Goal: Information Seeking & Learning: Check status

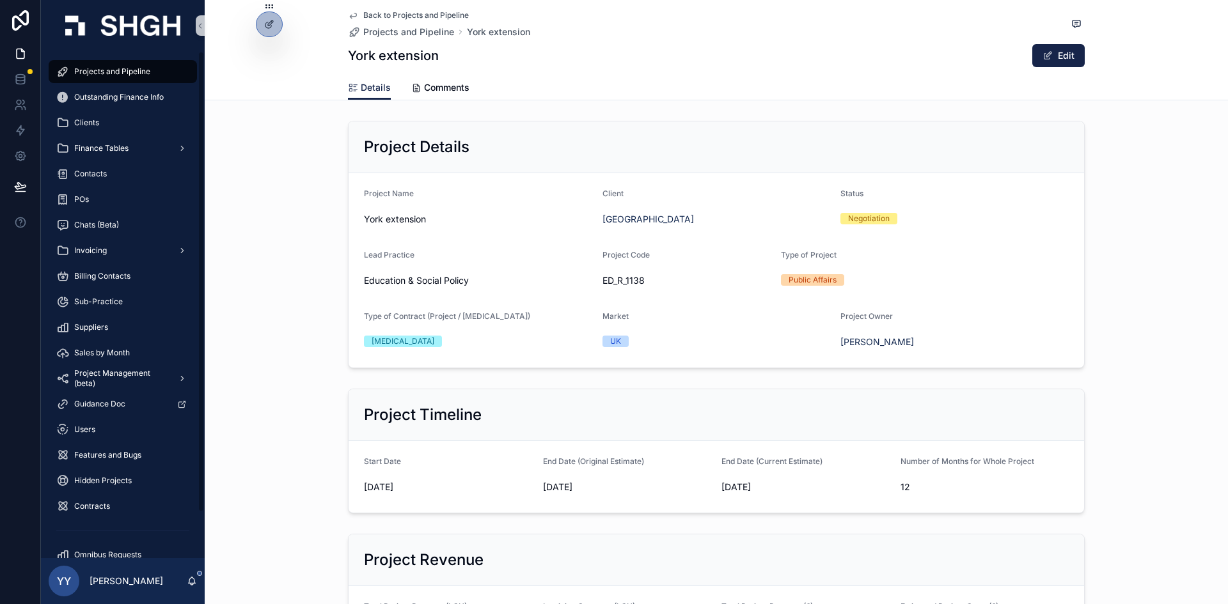
click at [138, 77] on div "Projects and Pipeline" at bounding box center [122, 71] width 133 height 20
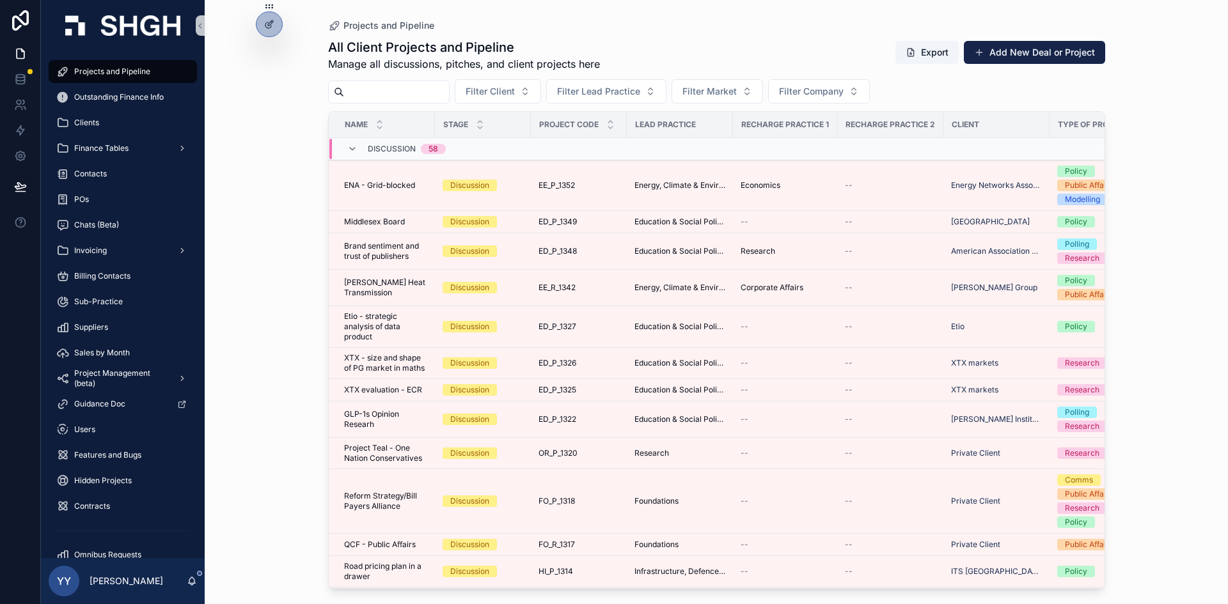
click at [407, 90] on input "scrollable content" at bounding box center [396, 92] width 105 height 18
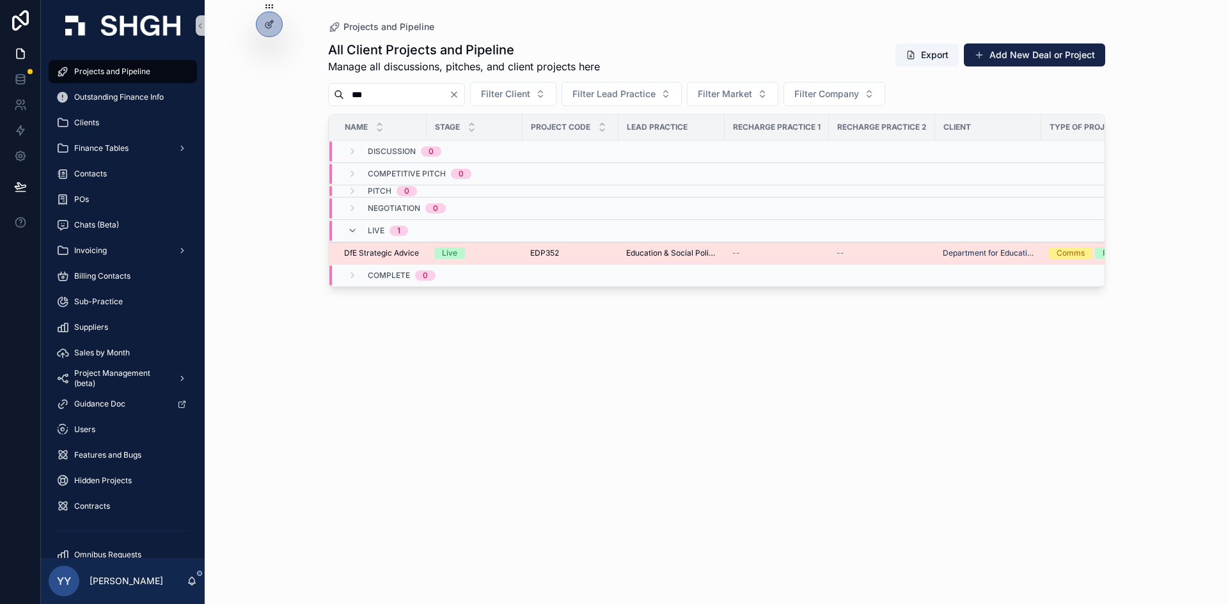
type input "***"
click at [523, 253] on td "EDP352 EDP352" at bounding box center [571, 253] width 96 height 22
click at [580, 249] on div "EDP352 EDP352" at bounding box center [570, 253] width 81 height 10
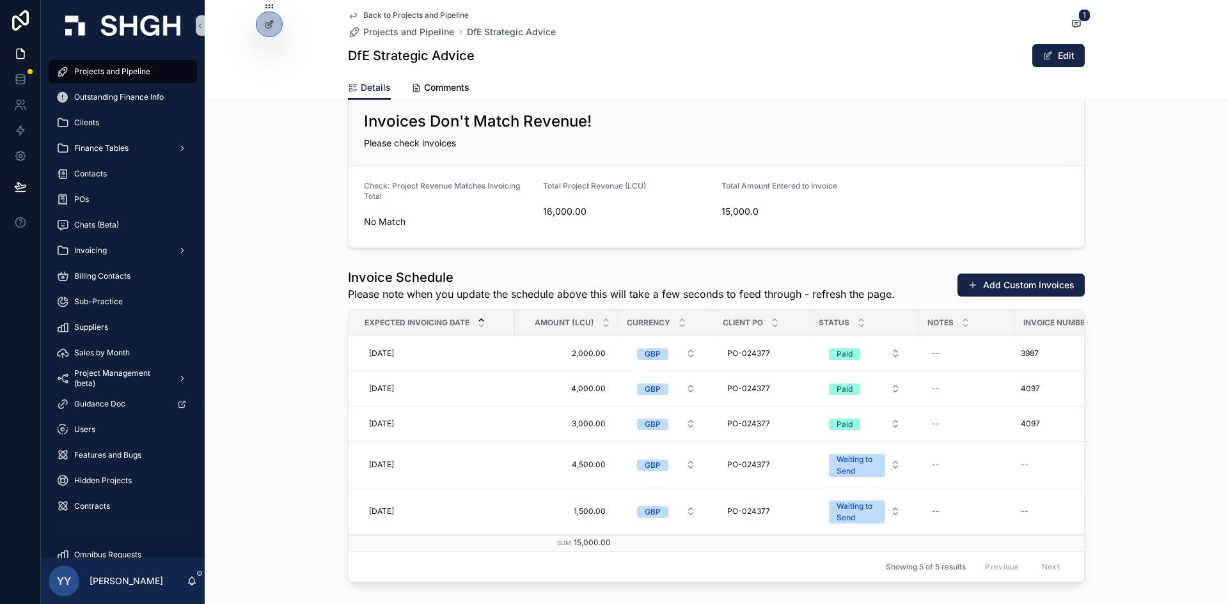
scroll to position [1919, 0]
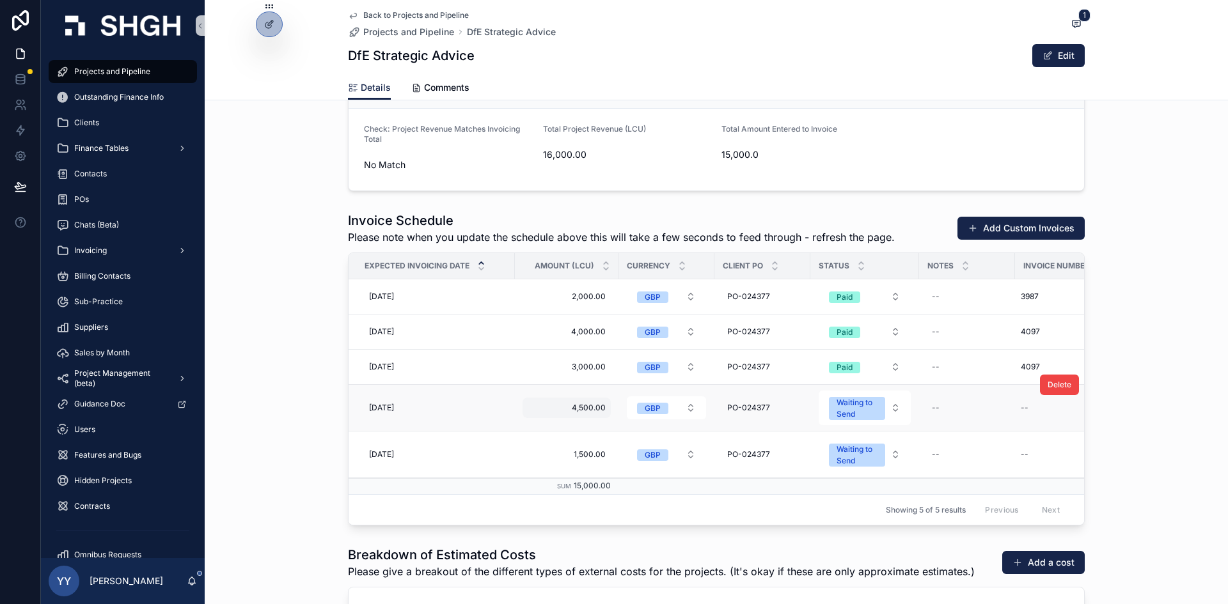
click at [580, 407] on span "4,500.00" at bounding box center [567, 408] width 78 height 10
type input "********"
click at [678, 426] on icon "scrollable content" at bounding box center [680, 425] width 6 height 4
click at [97, 68] on span "Projects and Pipeline" at bounding box center [112, 72] width 76 height 10
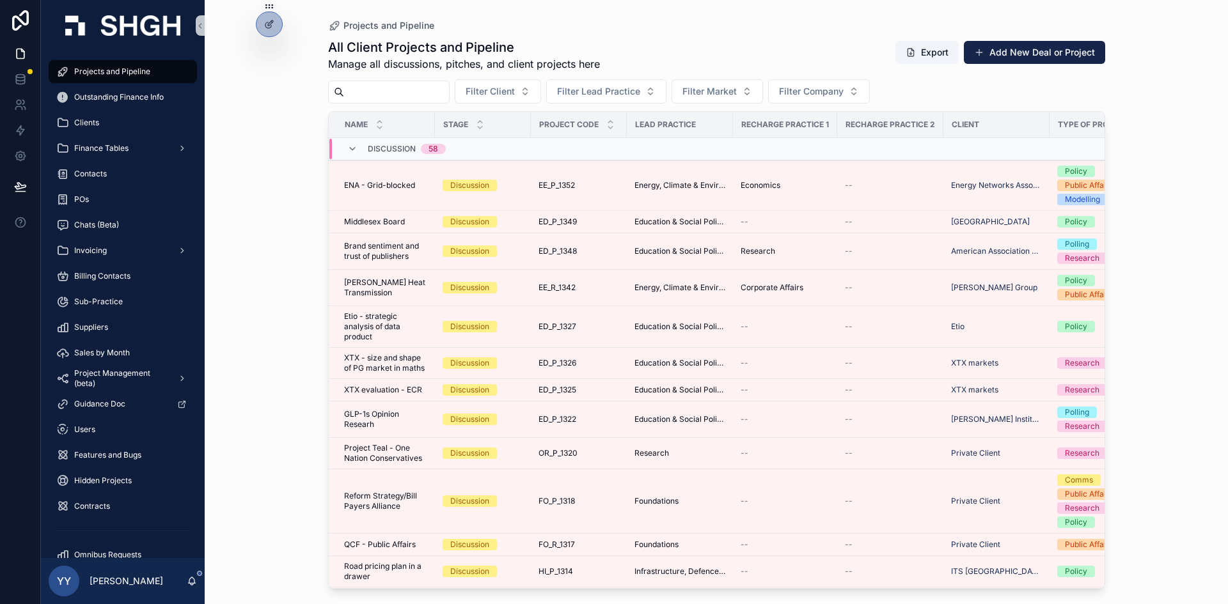
click at [364, 87] on input "scrollable content" at bounding box center [396, 92] width 105 height 18
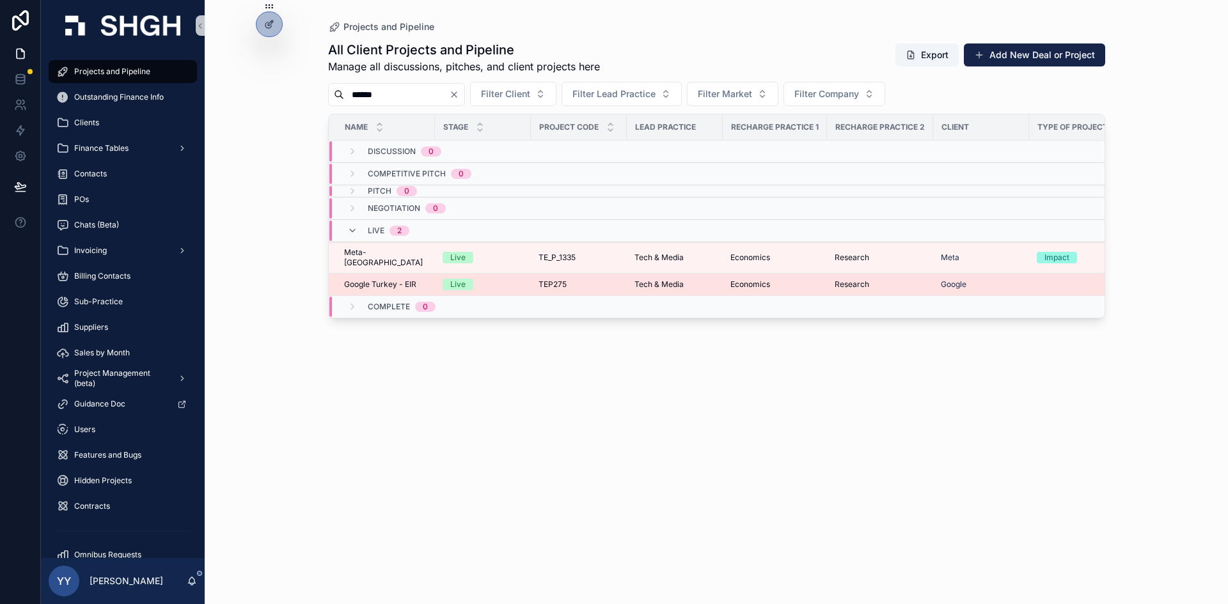
type input "******"
click at [546, 280] on span "TEP275" at bounding box center [553, 285] width 28 height 10
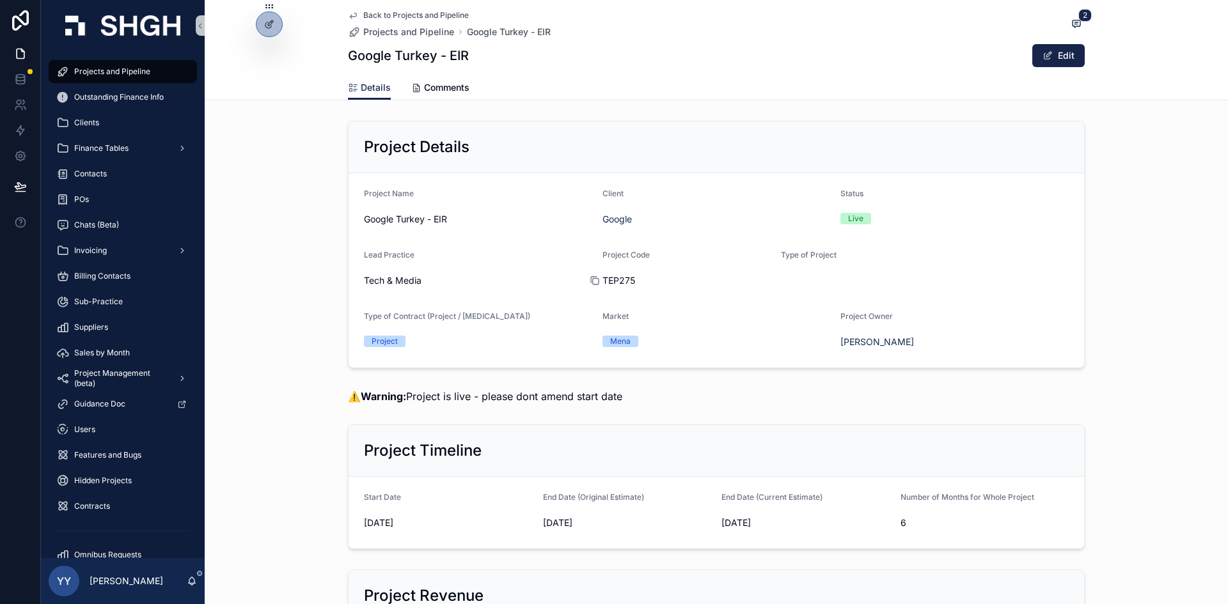
click at [592, 279] on icon "scrollable content" at bounding box center [595, 282] width 6 height 6
click at [592, 281] on icon "scrollable content" at bounding box center [595, 281] width 10 height 10
click at [122, 74] on span "Projects and Pipeline" at bounding box center [112, 72] width 76 height 10
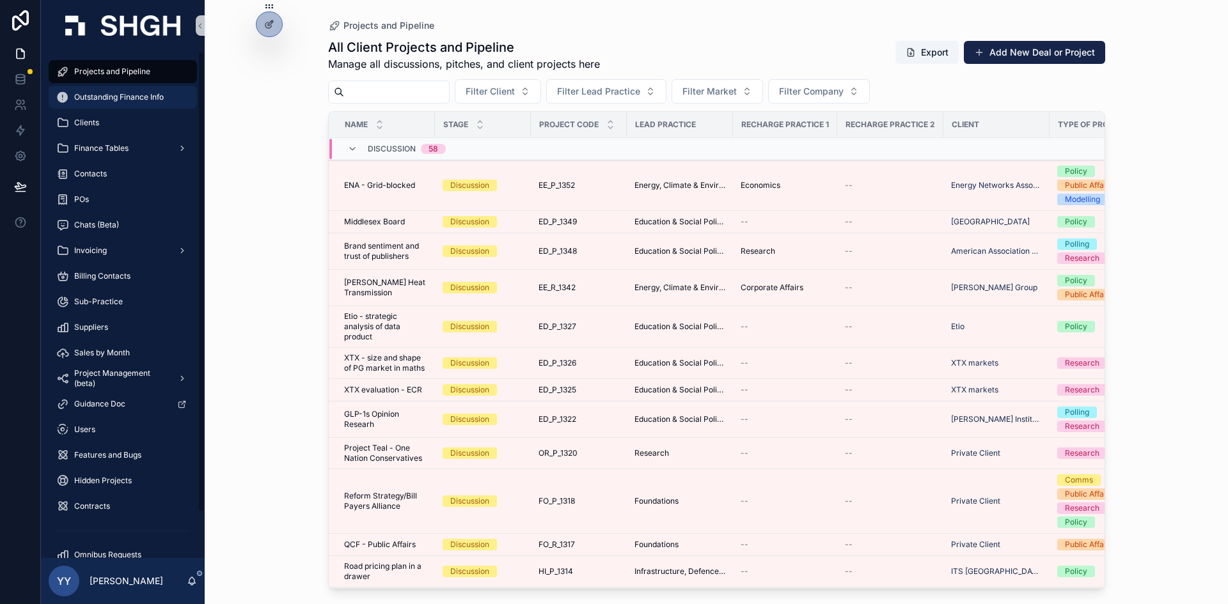
click at [127, 102] on span "Outstanding Finance Info" at bounding box center [119, 97] width 90 height 10
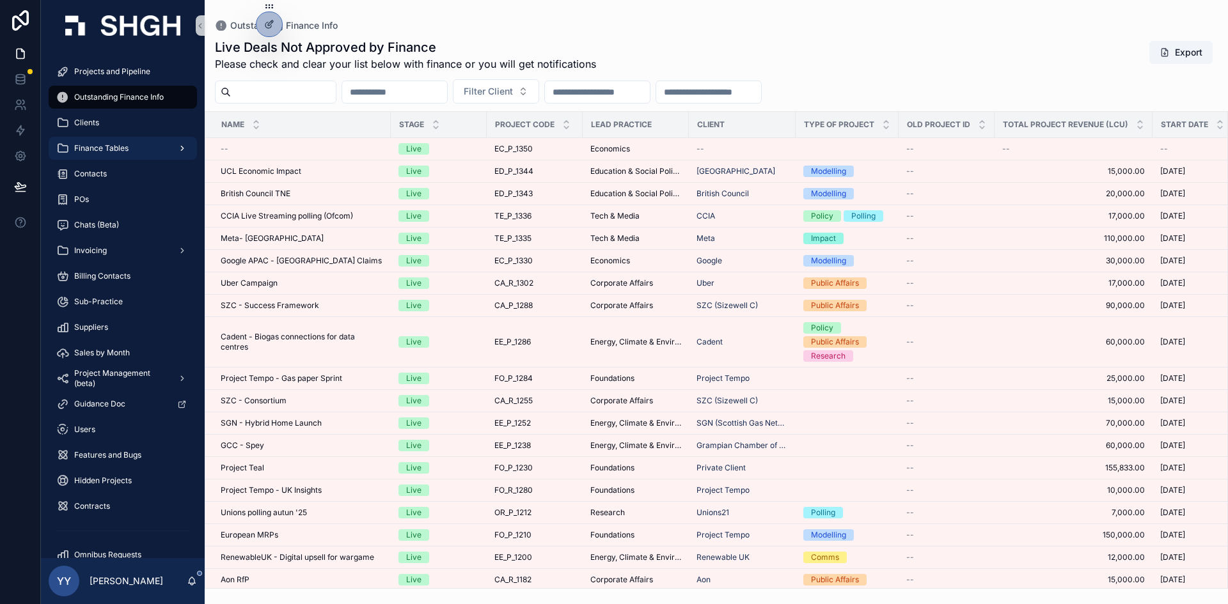
click at [116, 148] on span "Finance Tables" at bounding box center [101, 148] width 54 height 10
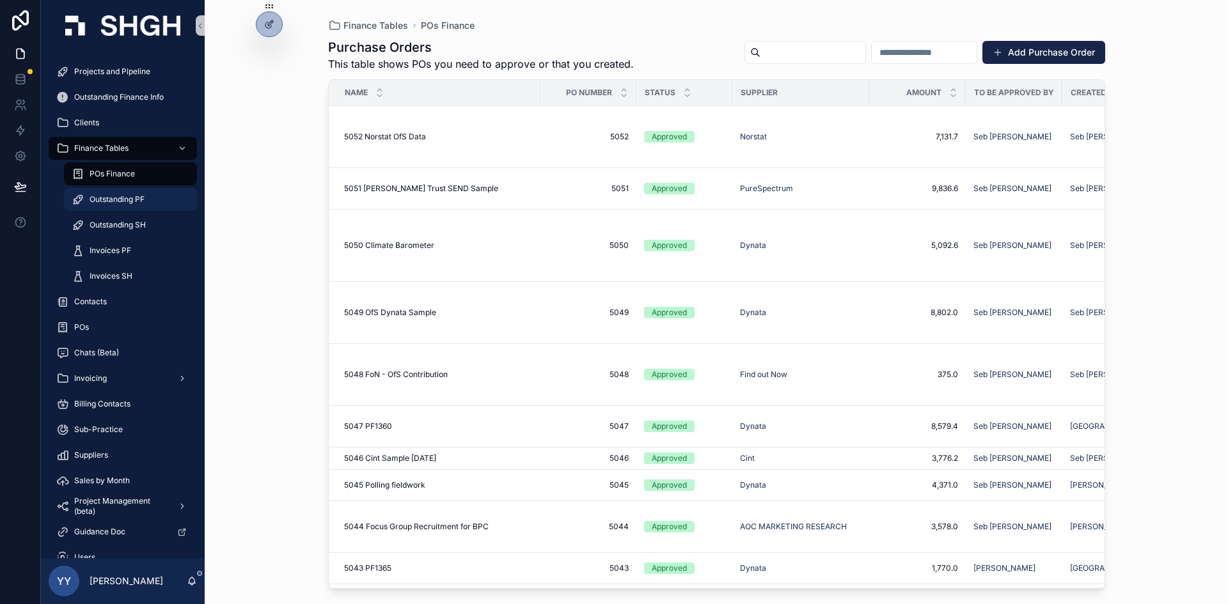
click at [120, 196] on span "Outstanding PF" at bounding box center [117, 199] width 55 height 10
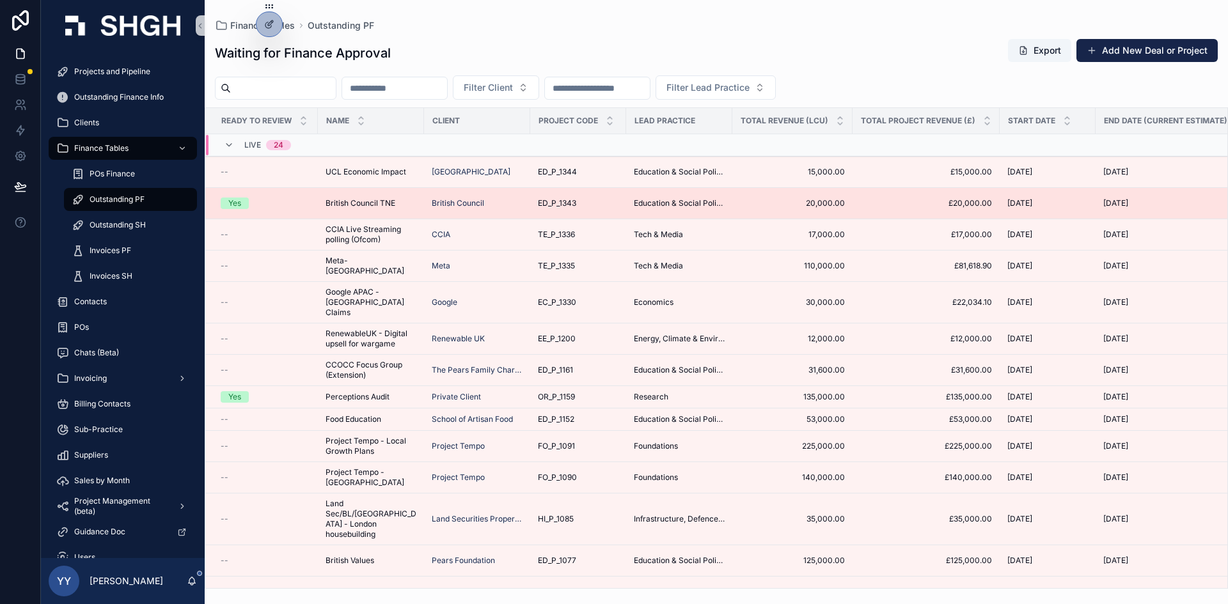
click at [552, 201] on span "ED_P_1343" at bounding box center [557, 203] width 38 height 10
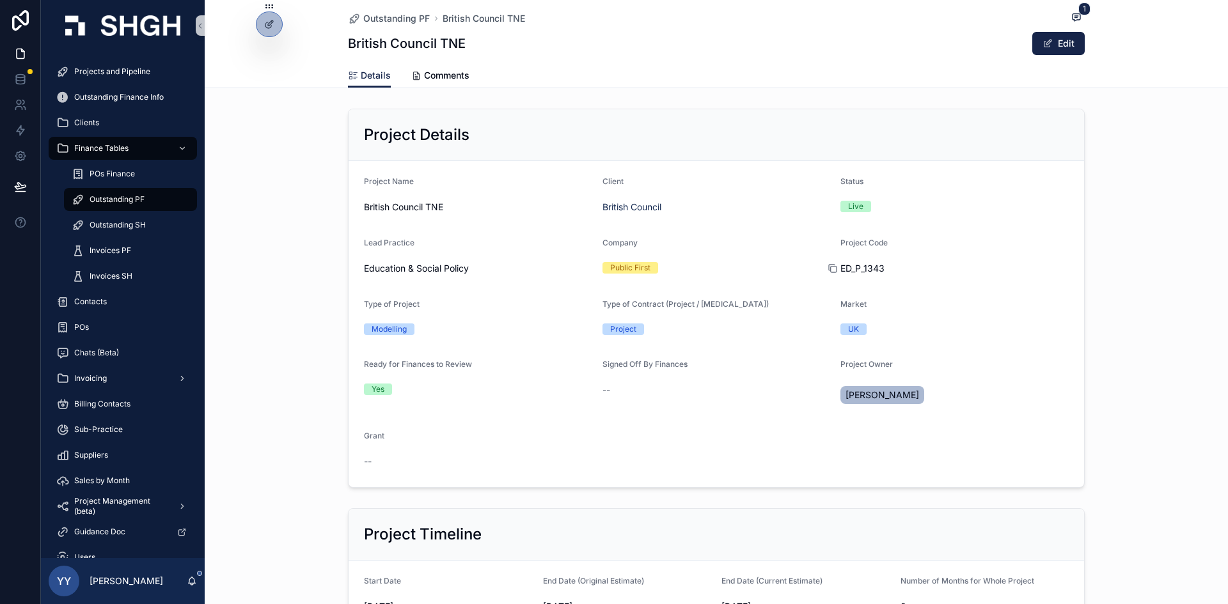
click at [828, 268] on icon "scrollable content" at bounding box center [833, 269] width 10 height 10
click at [102, 74] on span "Projects and Pipeline" at bounding box center [112, 72] width 76 height 10
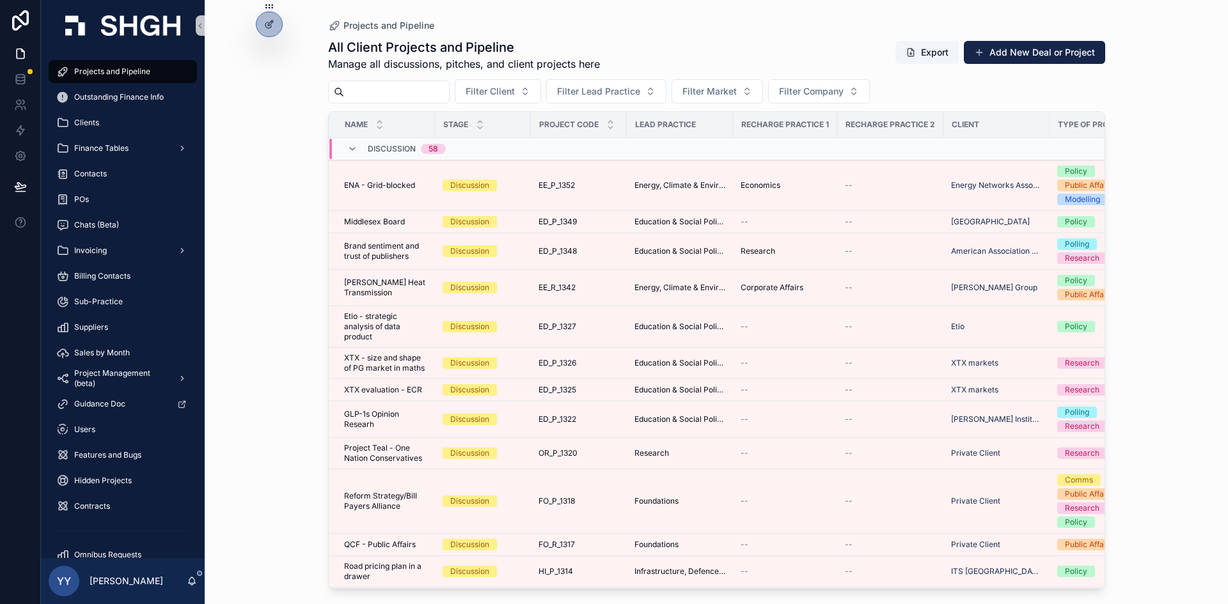
click at [415, 90] on input "scrollable content" at bounding box center [396, 92] width 105 height 18
paste input "*********"
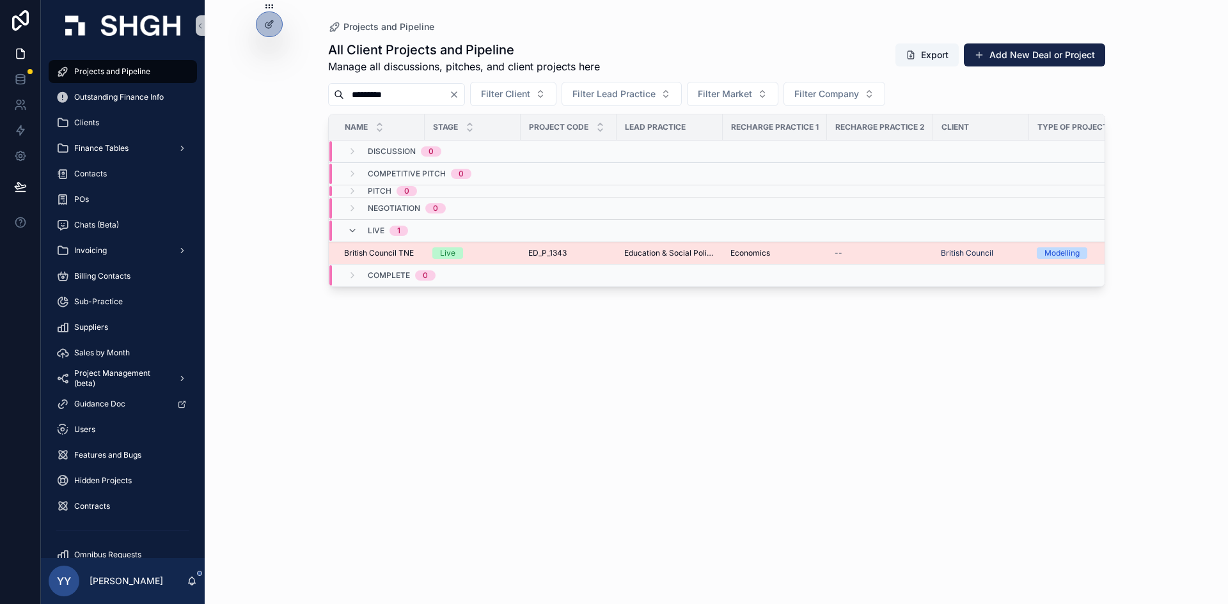
type input "*********"
click at [491, 252] on div "Live" at bounding box center [472, 254] width 81 height 12
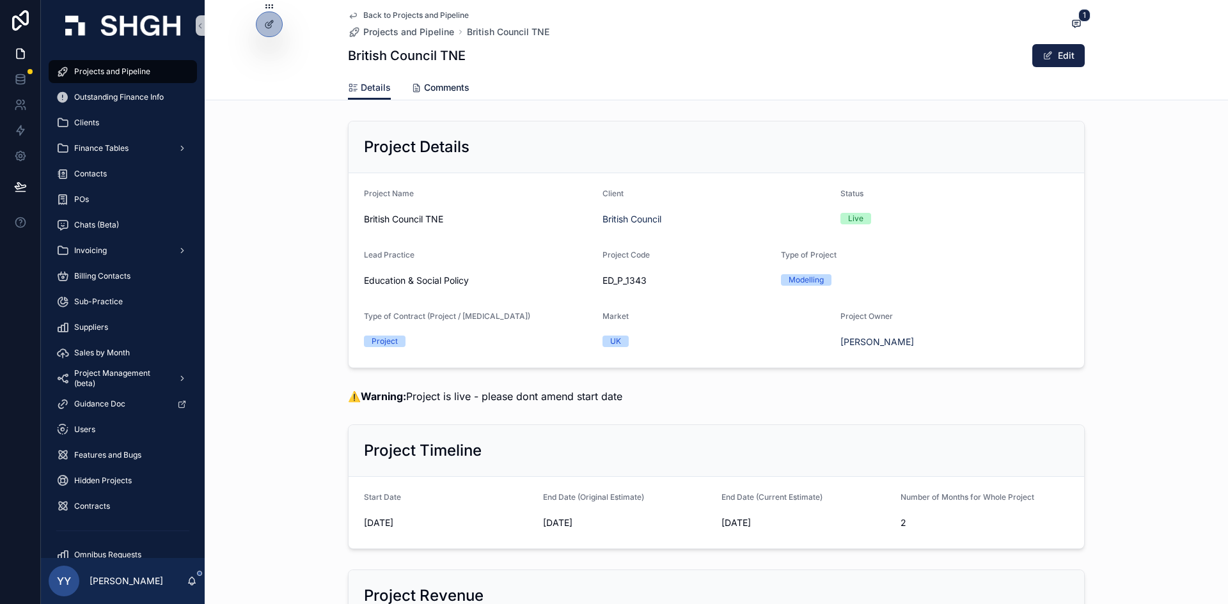
click at [455, 94] on link "Comments" at bounding box center [440, 89] width 58 height 26
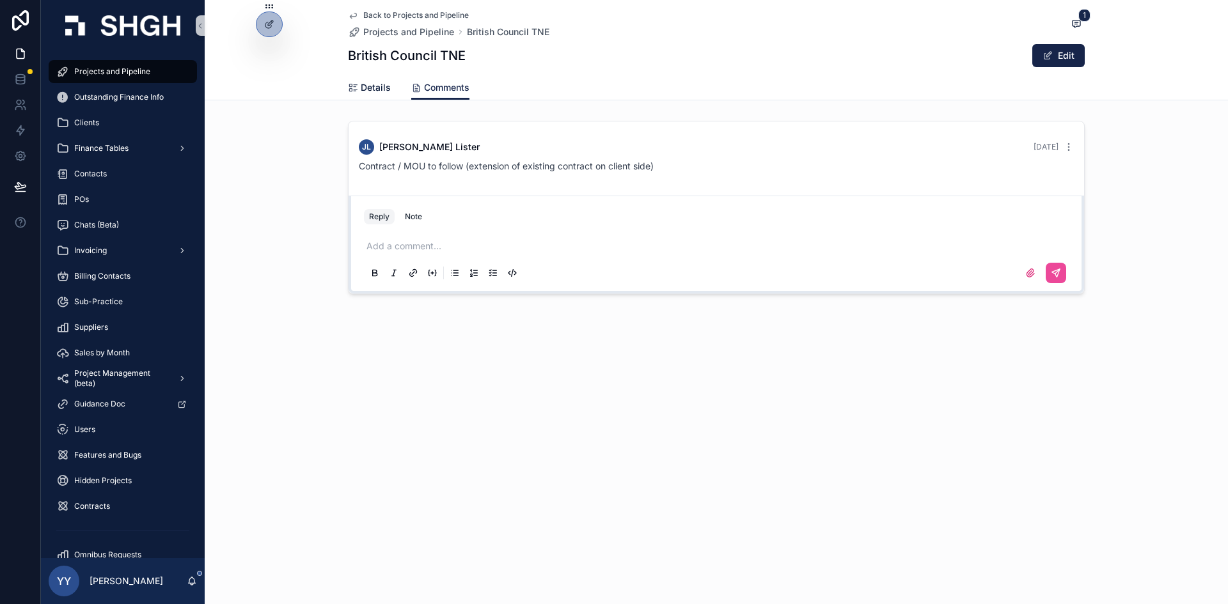
click at [374, 90] on span "Details" at bounding box center [376, 87] width 30 height 13
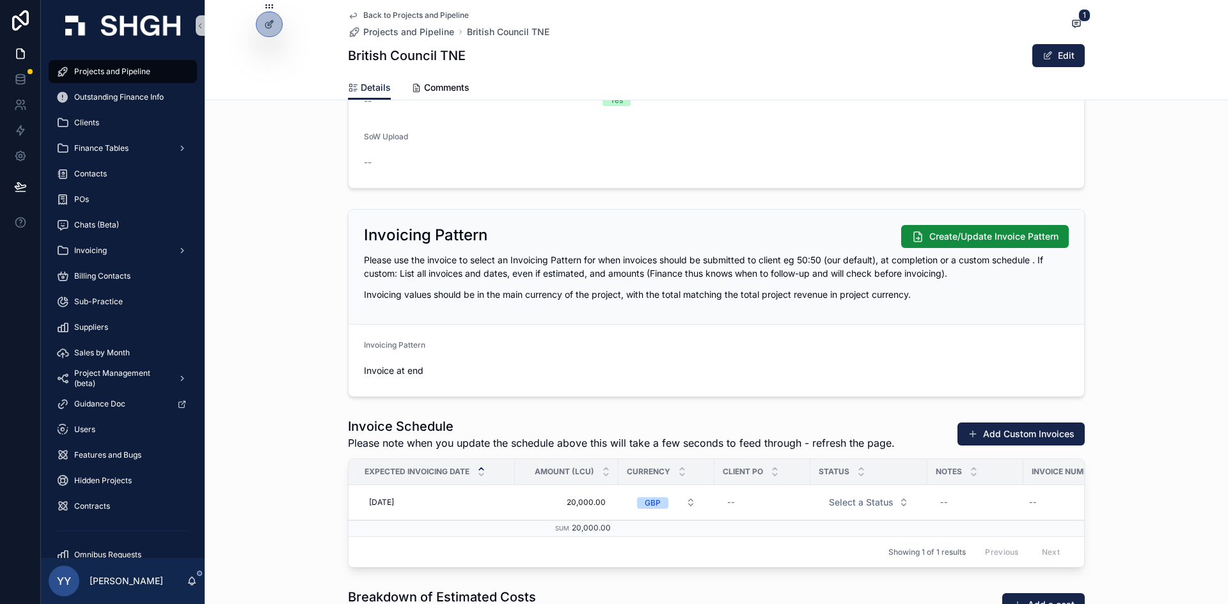
scroll to position [1535, 0]
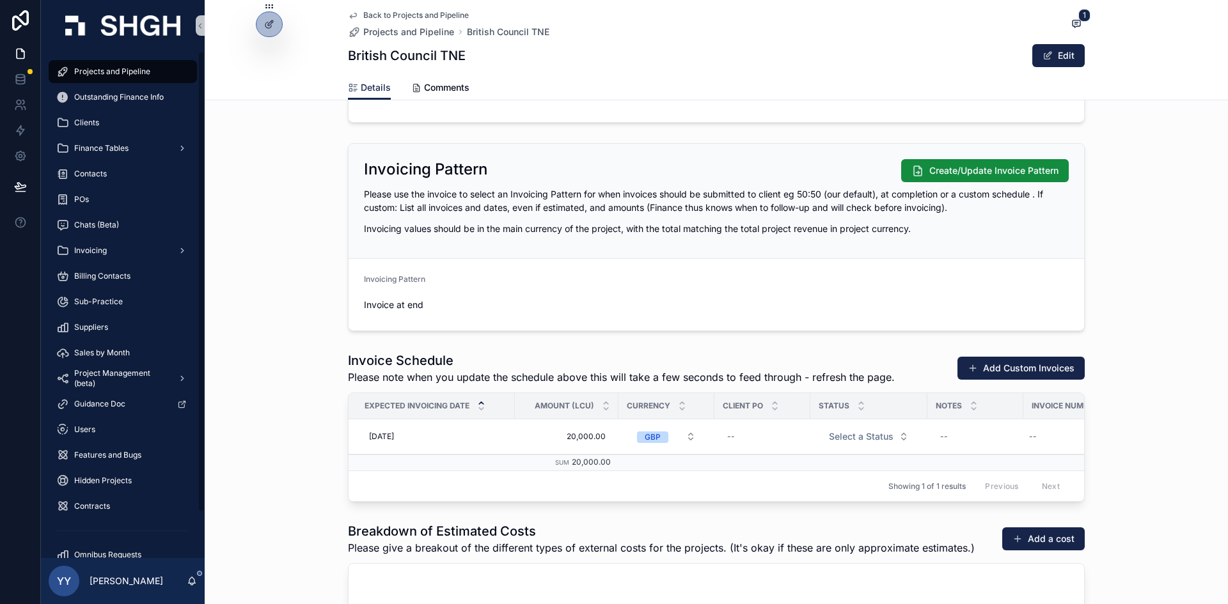
click at [118, 69] on span "Projects and Pipeline" at bounding box center [112, 72] width 76 height 10
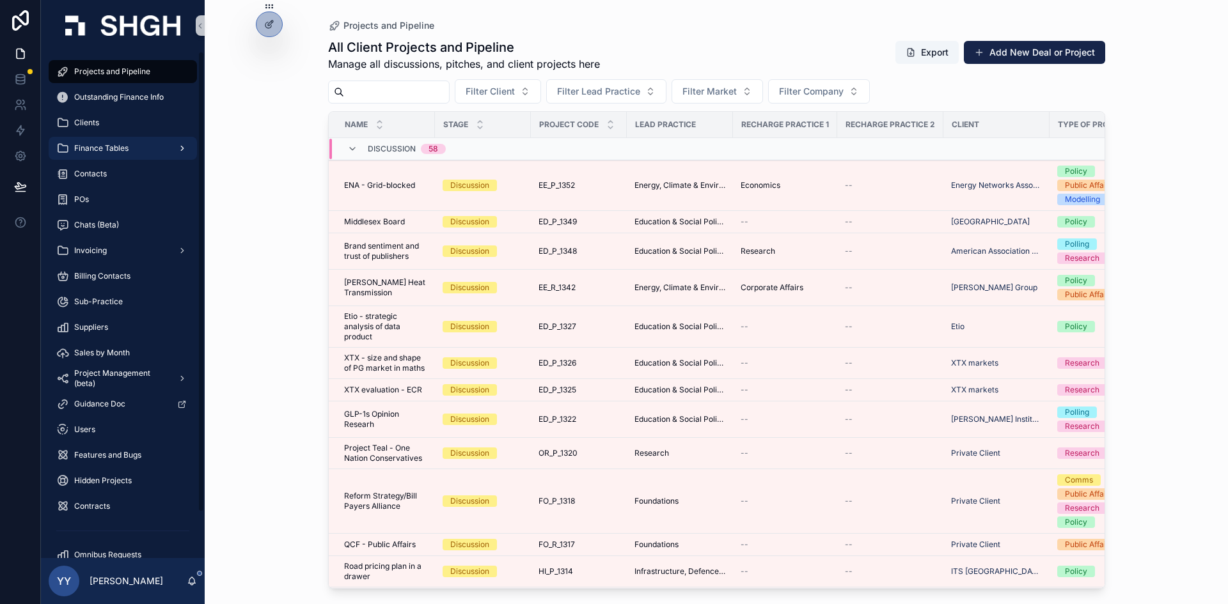
click at [91, 141] on div "Finance Tables" at bounding box center [122, 148] width 133 height 20
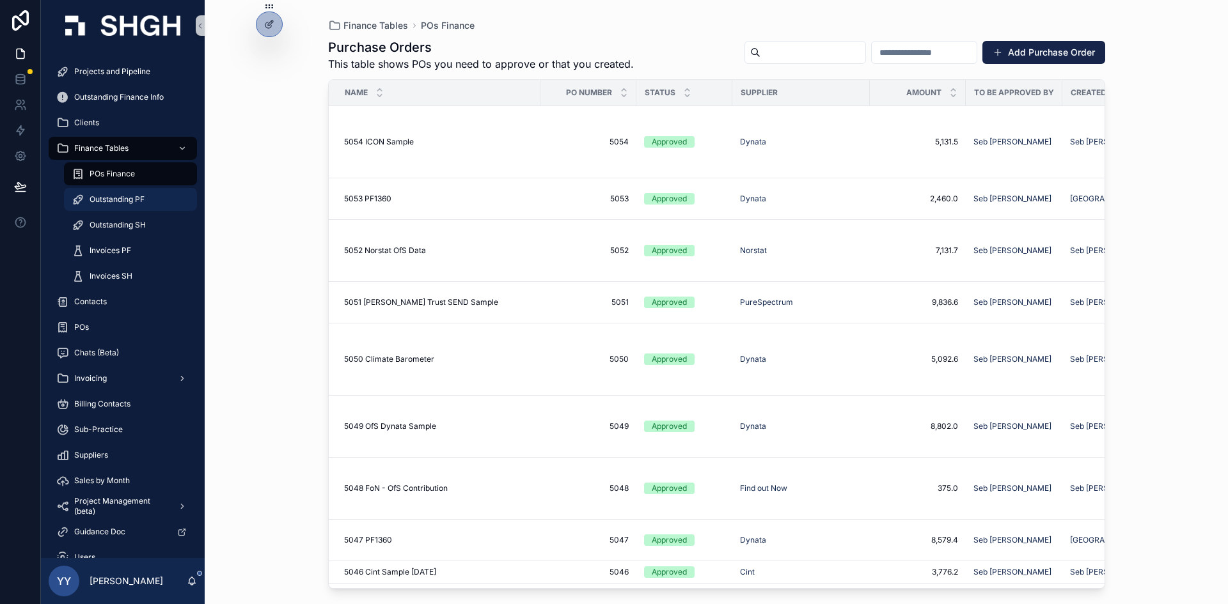
click at [109, 200] on span "Outstanding PF" at bounding box center [117, 199] width 55 height 10
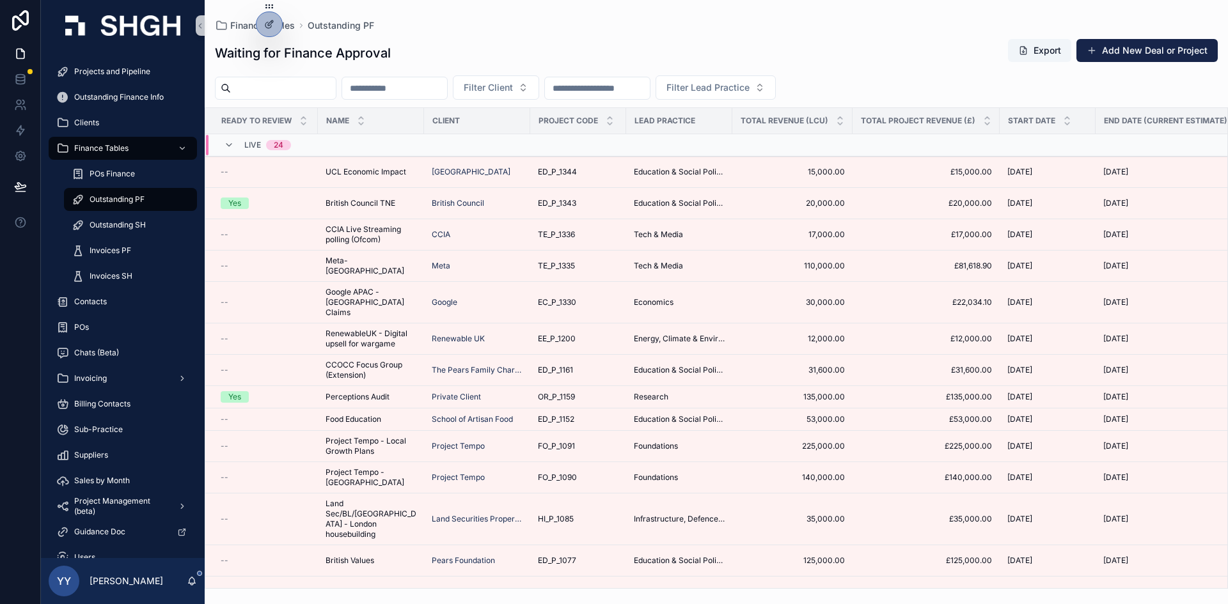
click at [562, 392] on span "OR_P_1159" at bounding box center [556, 397] width 37 height 10
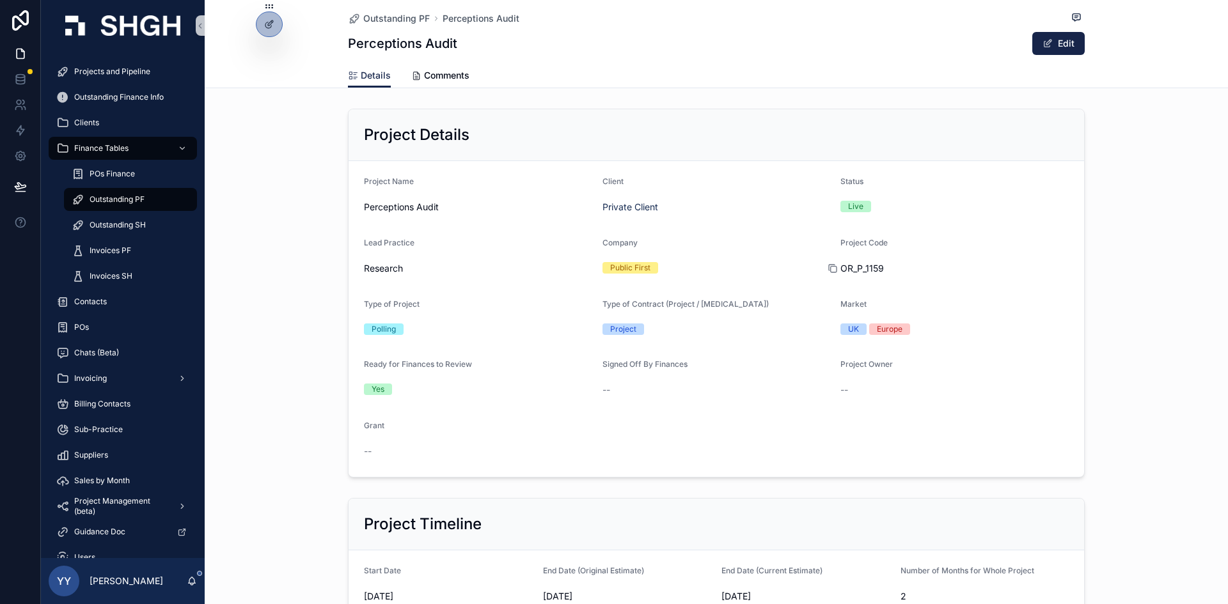
click at [830, 269] on icon "scrollable content" at bounding box center [833, 269] width 10 height 10
click at [133, 73] on span "Projects and Pipeline" at bounding box center [112, 72] width 76 height 10
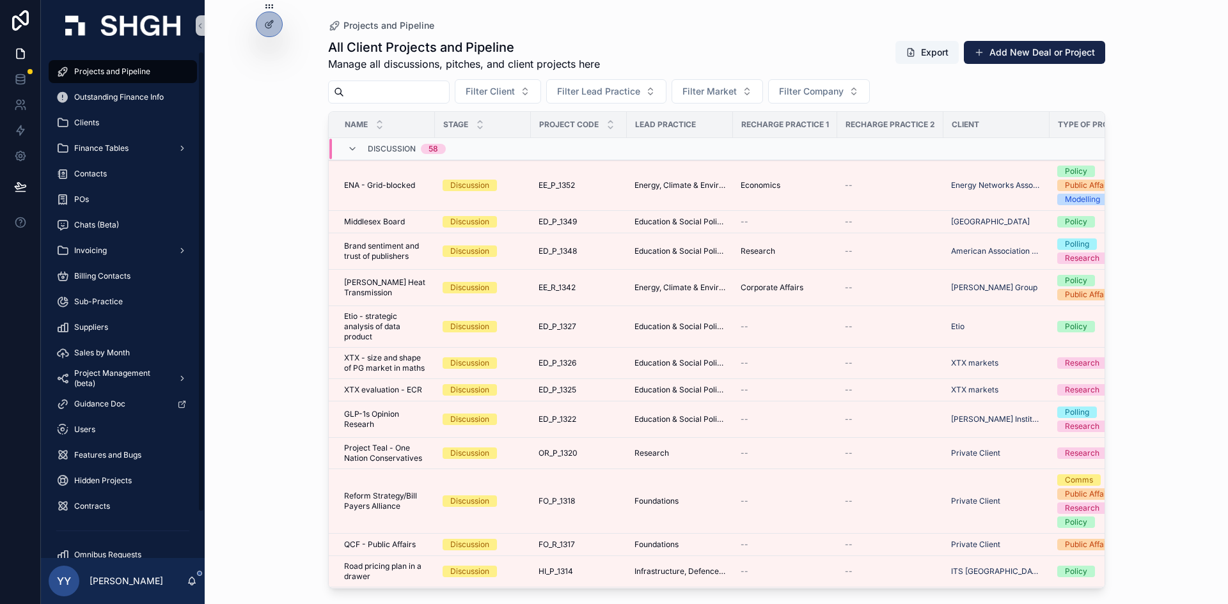
click at [408, 90] on input "scrollable content" at bounding box center [396, 92] width 105 height 18
paste input "*********"
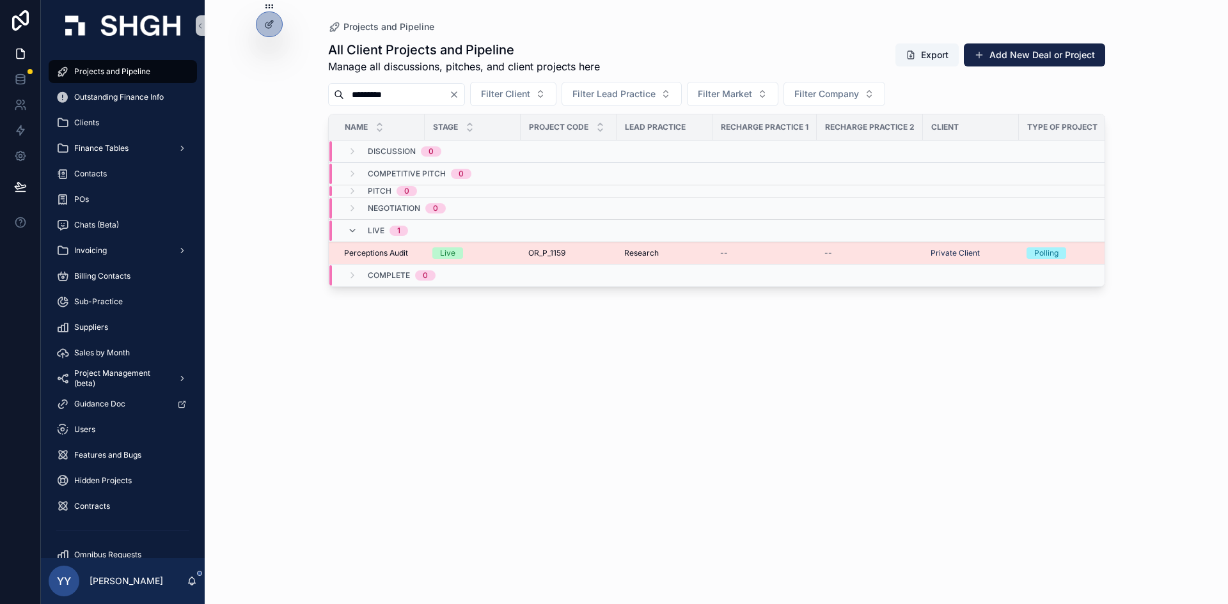
type input "*********"
click at [529, 253] on span "OR_P_1159" at bounding box center [546, 253] width 37 height 10
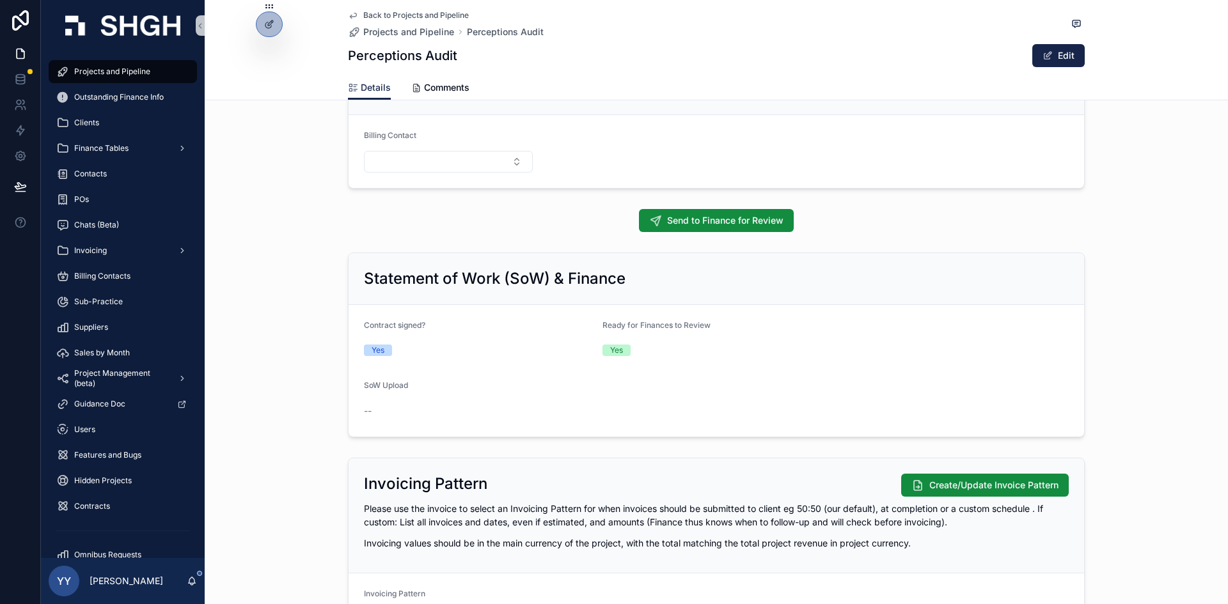
scroll to position [1407, 0]
